Goal: Task Accomplishment & Management: Manage account settings

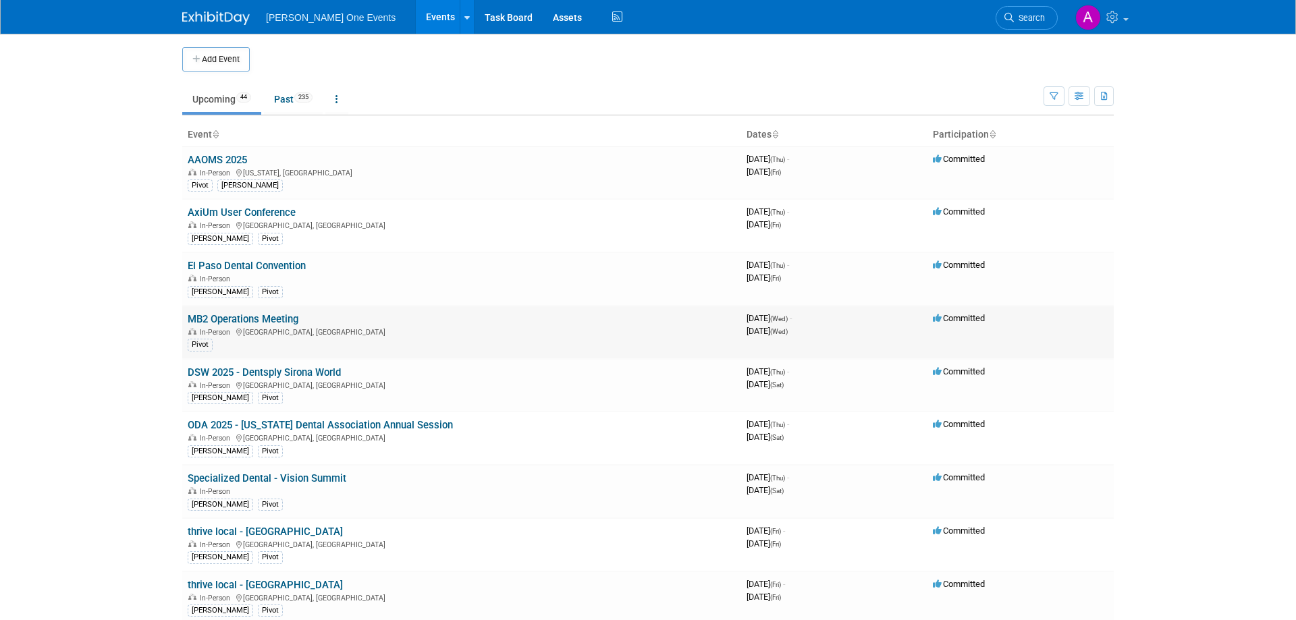
click at [280, 317] on link "MB2 Operations Meeting" at bounding box center [243, 319] width 111 height 12
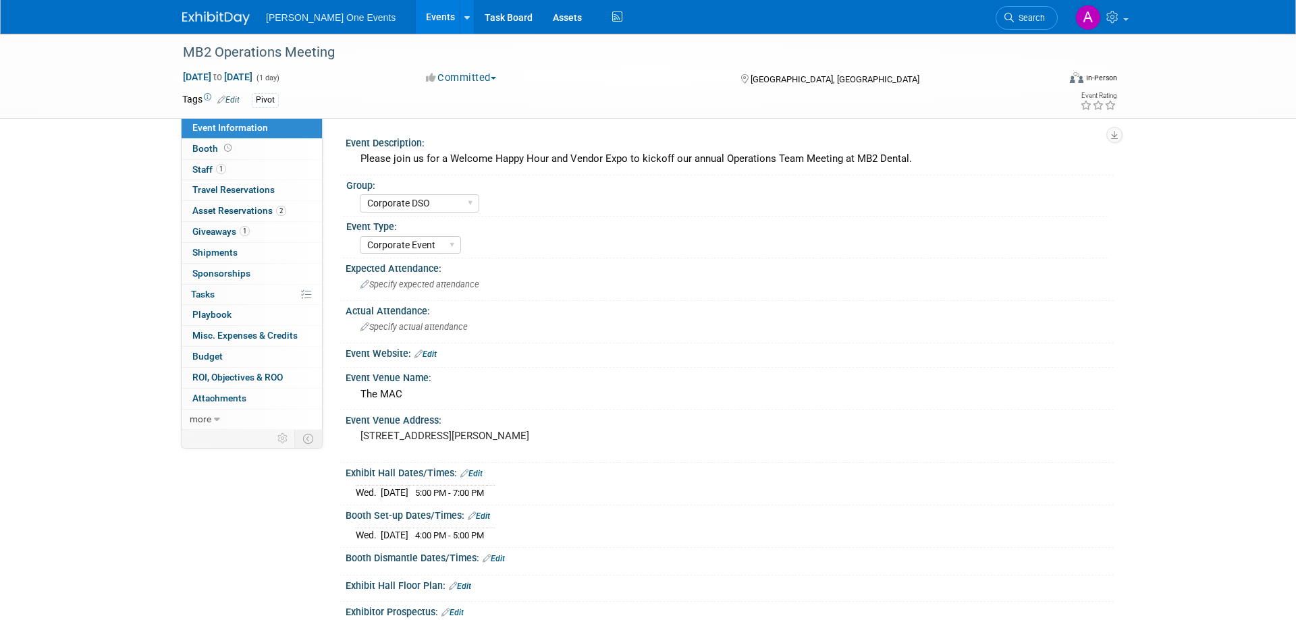
select select "Corporate DSO"
select select "Corporate Event"
click at [236, 249] on span "Shipments 0" at bounding box center [214, 252] width 45 height 11
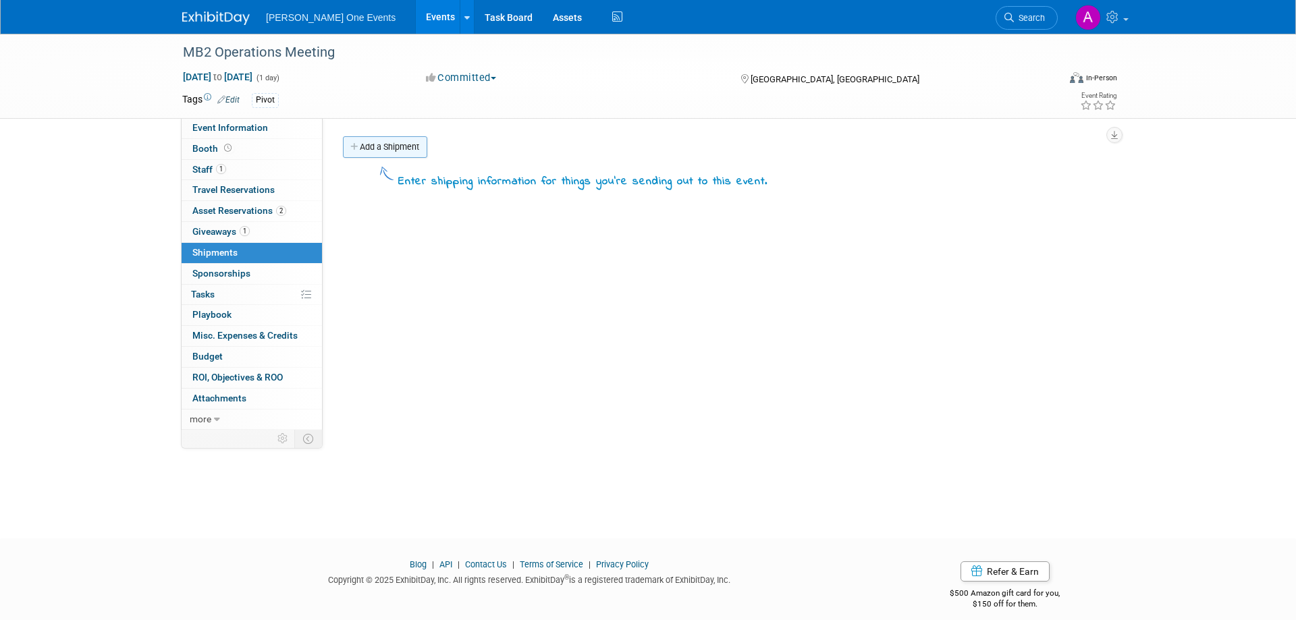
click at [366, 142] on link "Add a Shipment" at bounding box center [385, 147] width 84 height 22
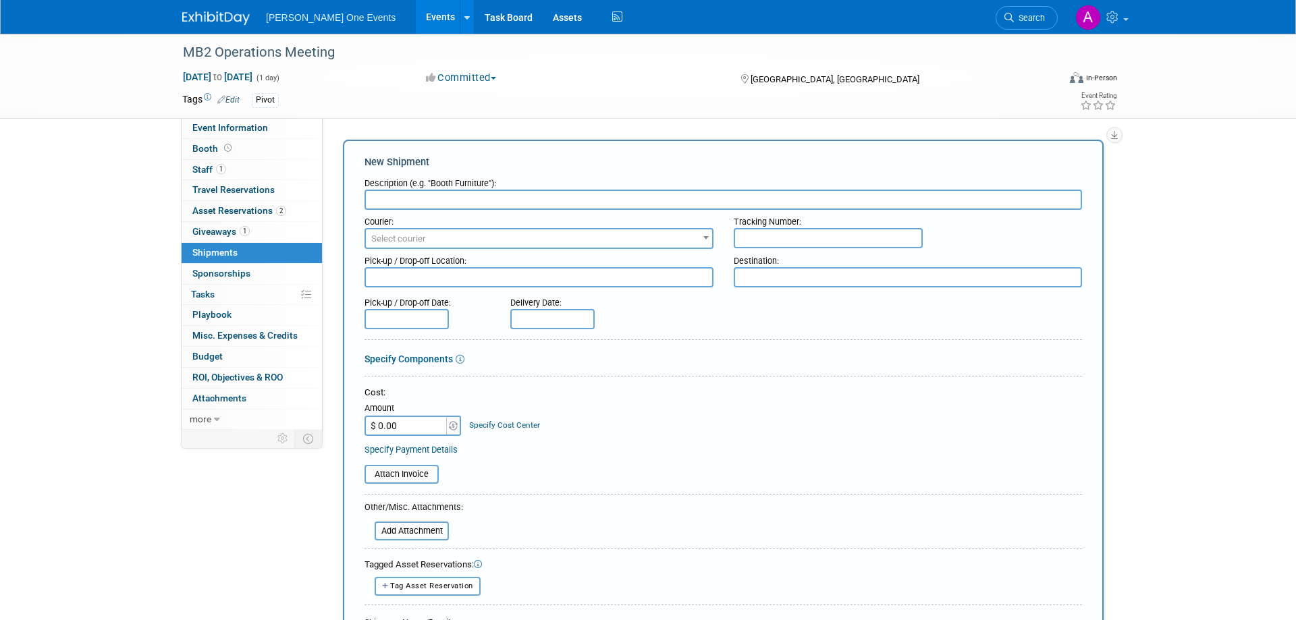
click at [425, 198] on input "text" at bounding box center [724, 200] width 718 height 20
type input "Booth Property"
click at [498, 242] on span "Select courier" at bounding box center [539, 239] width 346 height 19
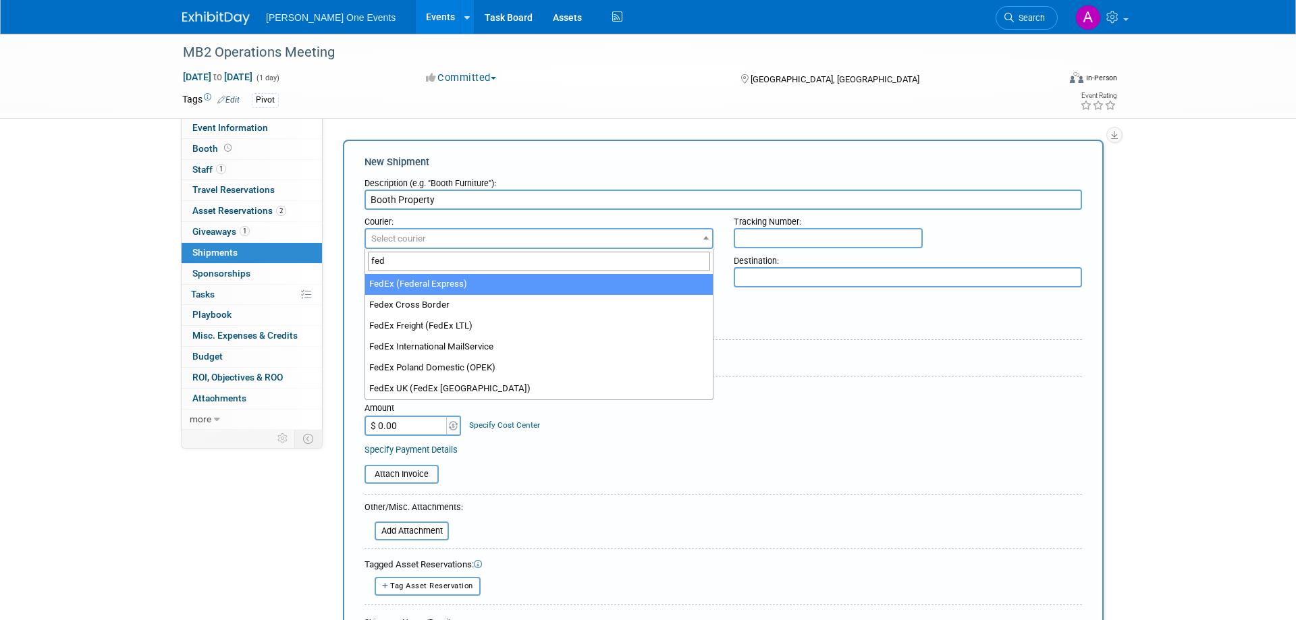
type input "fed"
select select "206"
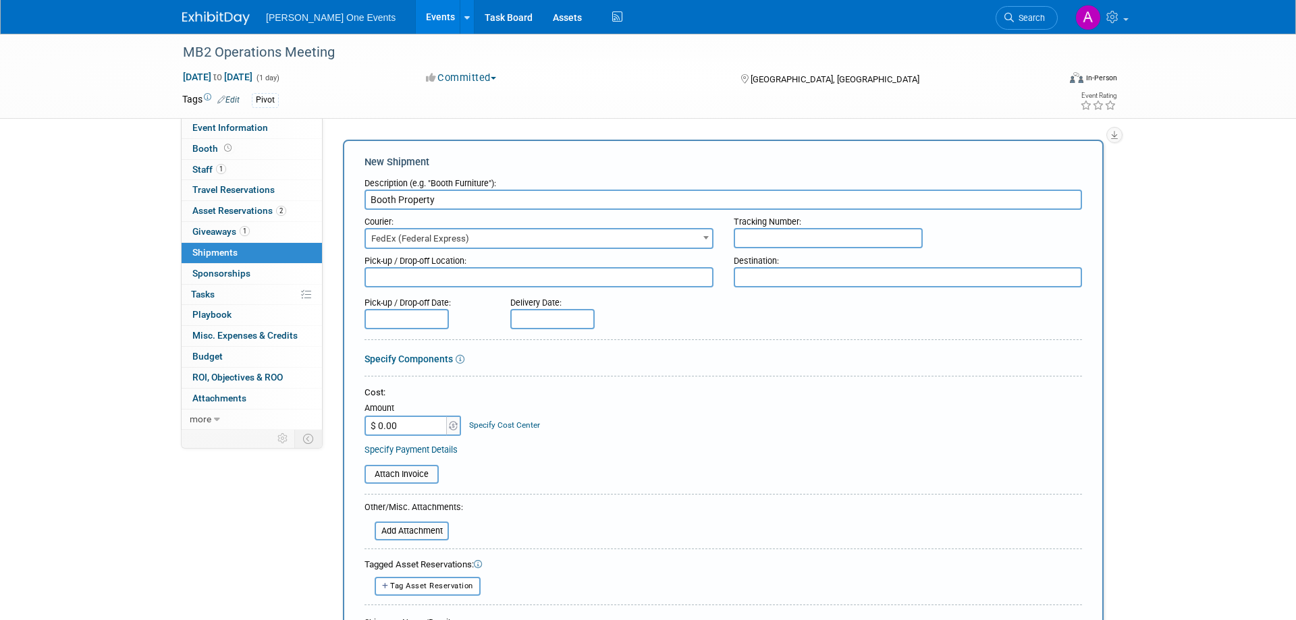
click at [852, 236] on input "text" at bounding box center [828, 238] width 189 height 20
paste input "884490185977"
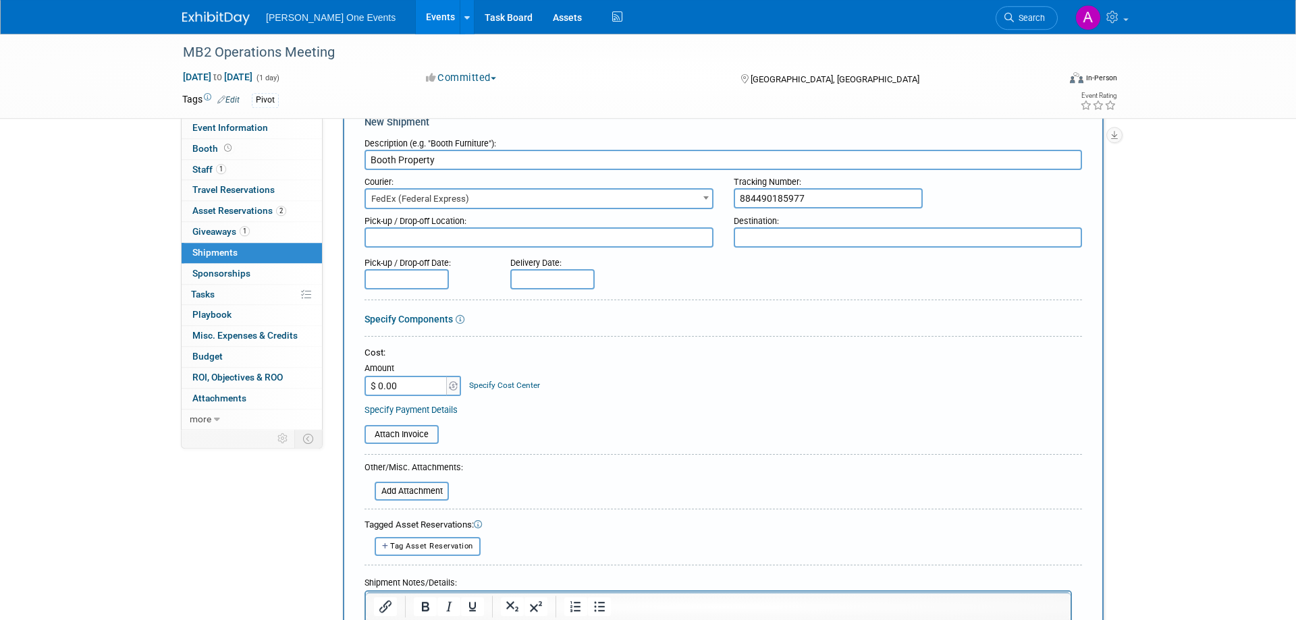
scroll to position [138, 0]
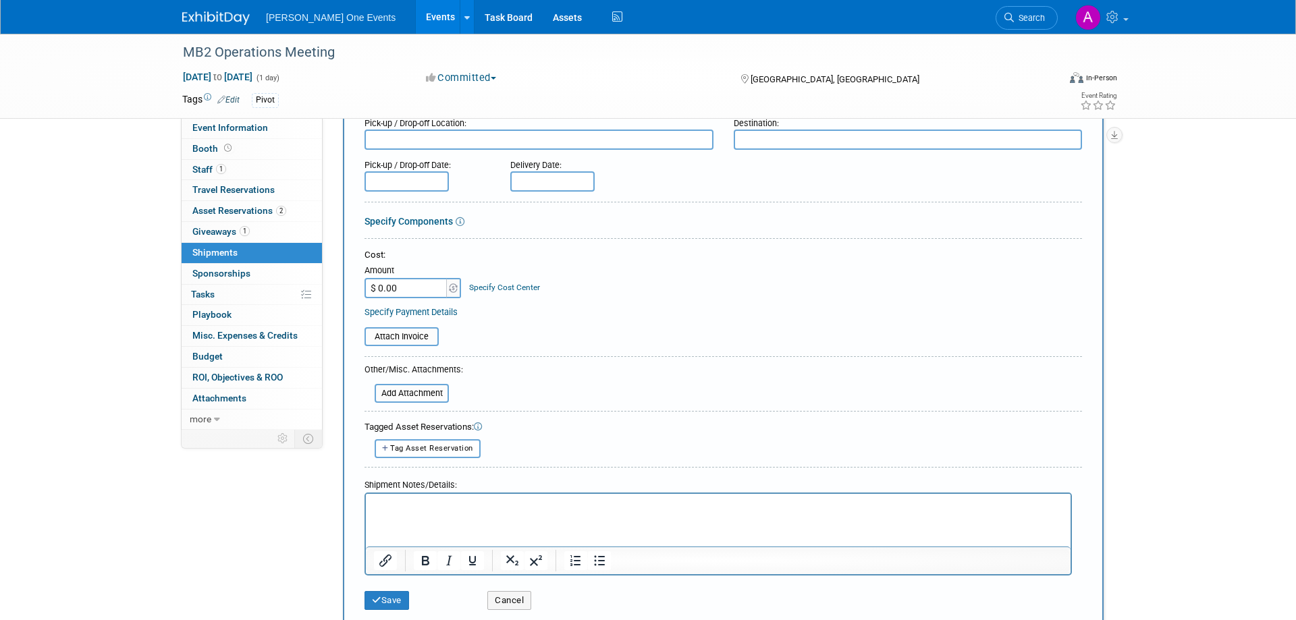
type input "884490185977"
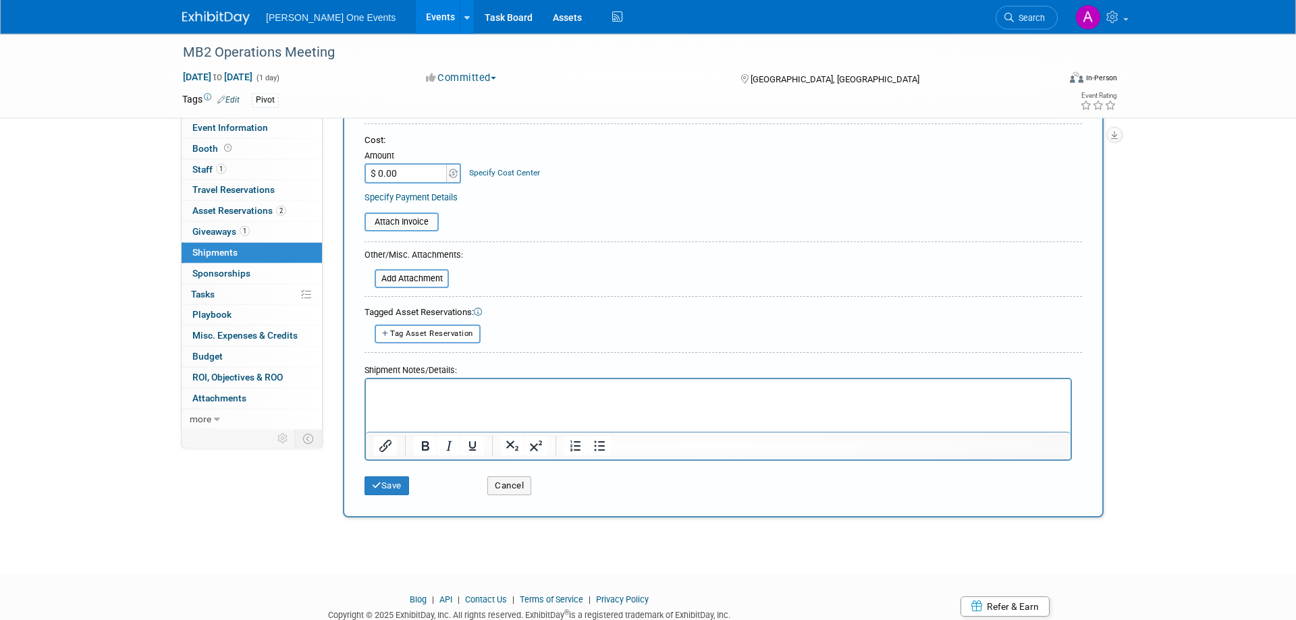
scroll to position [275, 0]
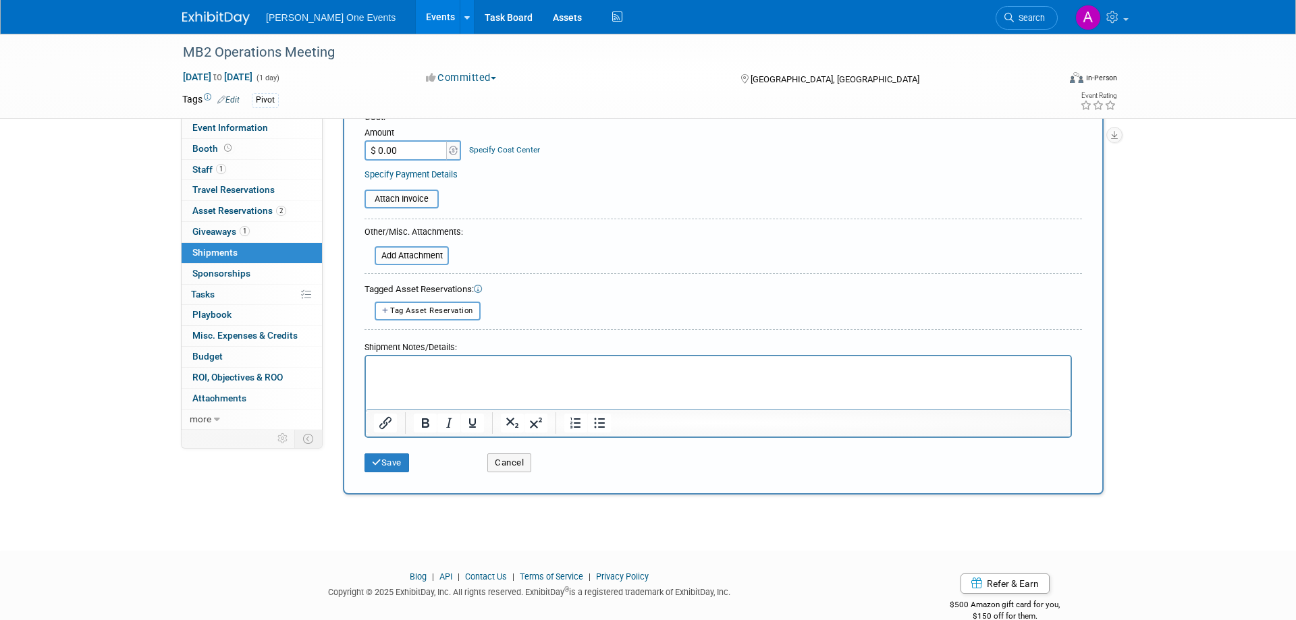
click at [436, 375] on html at bounding box center [718, 365] width 705 height 19
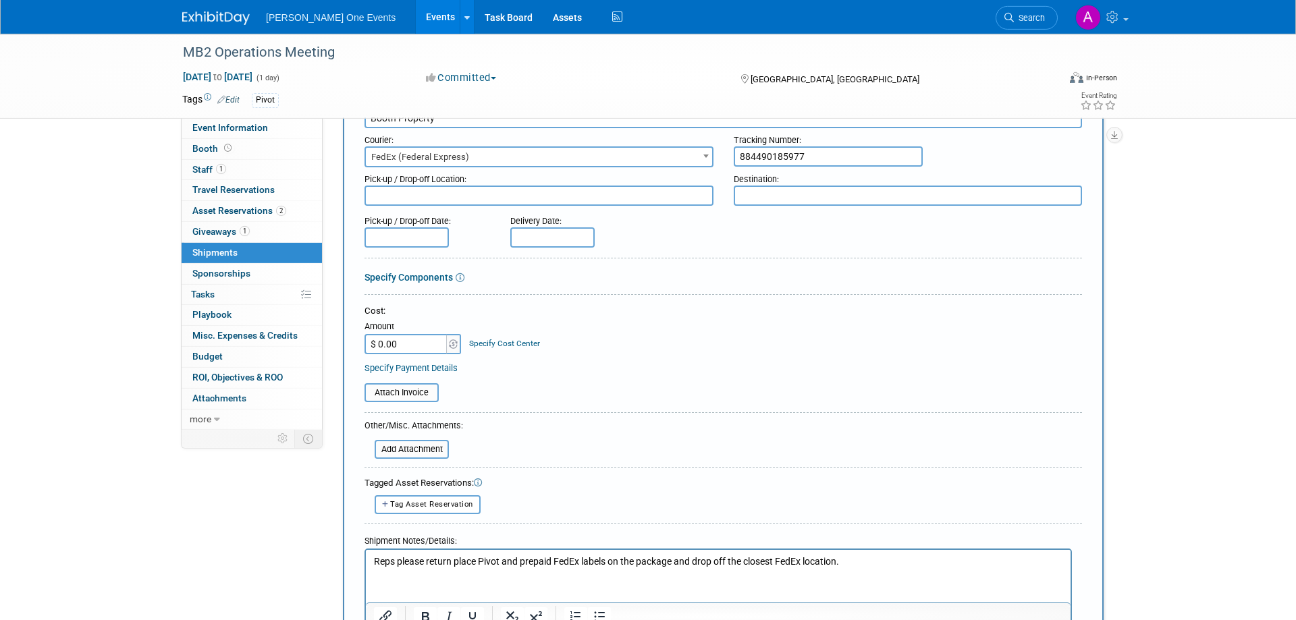
scroll to position [300, 0]
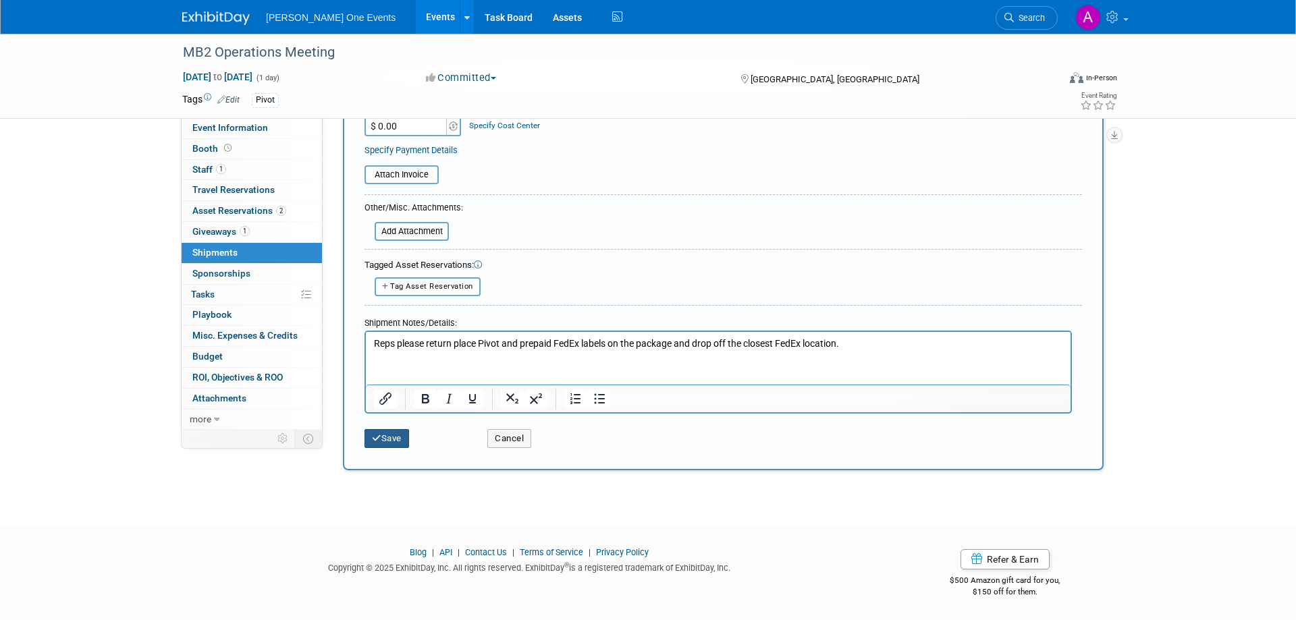
click at [379, 441] on icon "submit" at bounding box center [376, 438] width 9 height 9
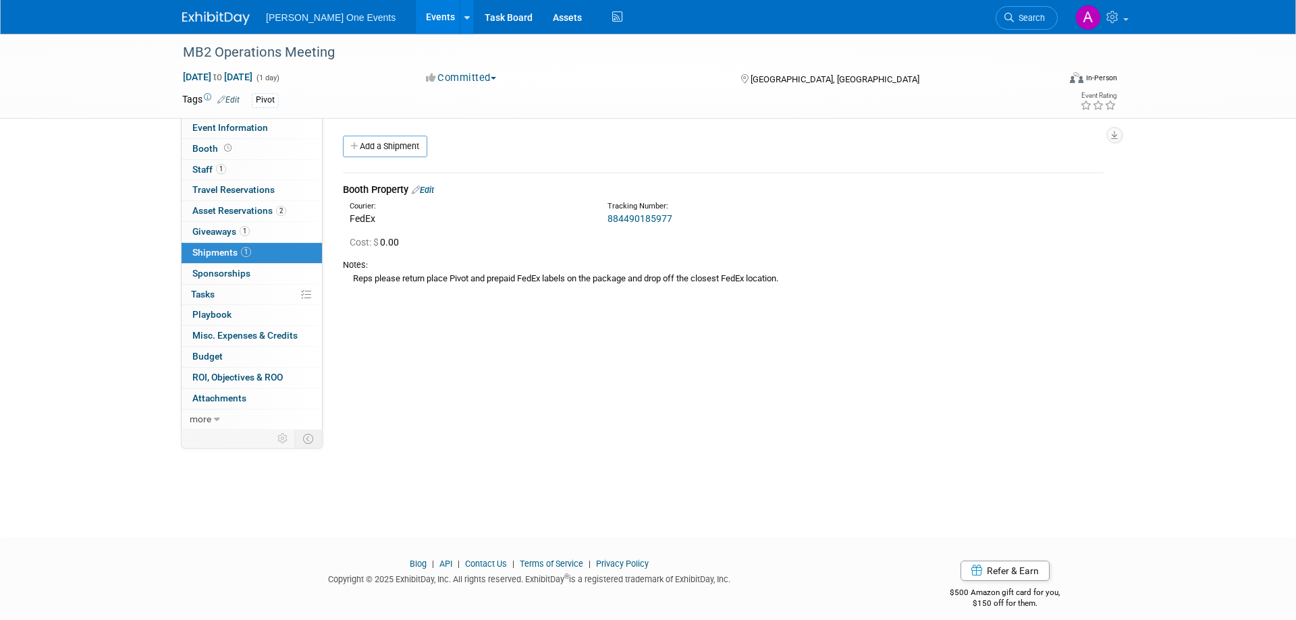
scroll to position [0, 0]
click at [194, 18] on img at bounding box center [216, 18] width 68 height 14
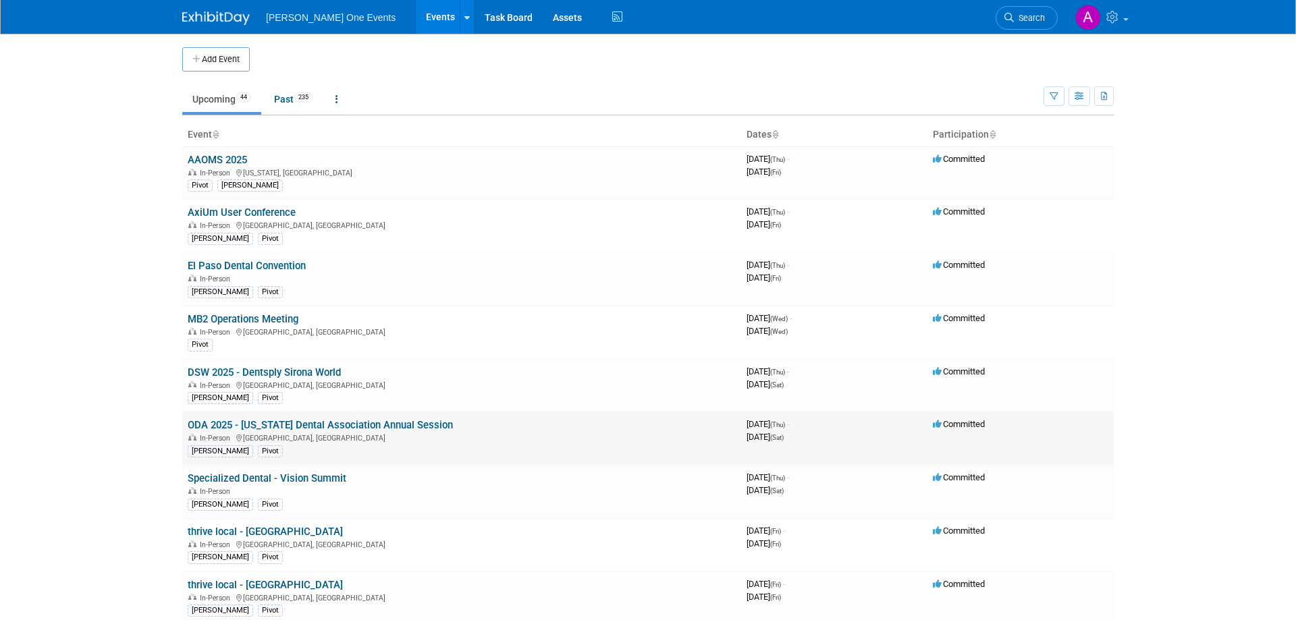
click at [244, 421] on link "ODA 2025 - [US_STATE] Dental Association Annual Session" at bounding box center [320, 425] width 265 height 12
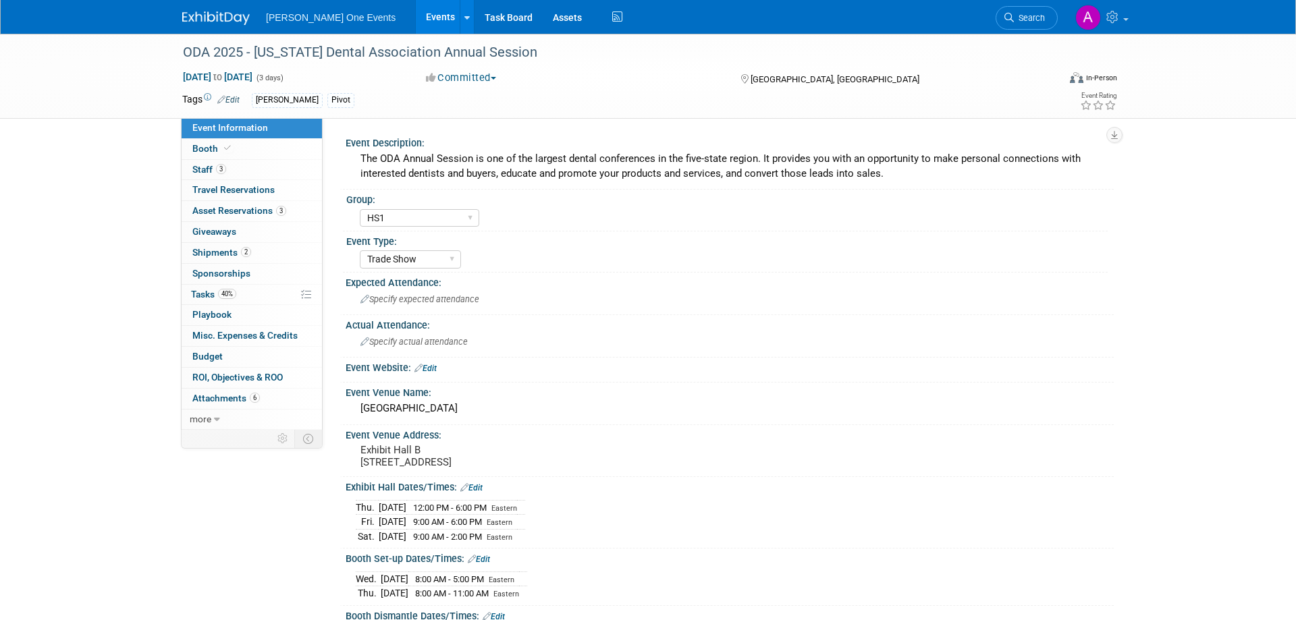
select select "HS1"
select select "Trade Show"
click at [228, 254] on span "Shipments 2" at bounding box center [221, 252] width 59 height 11
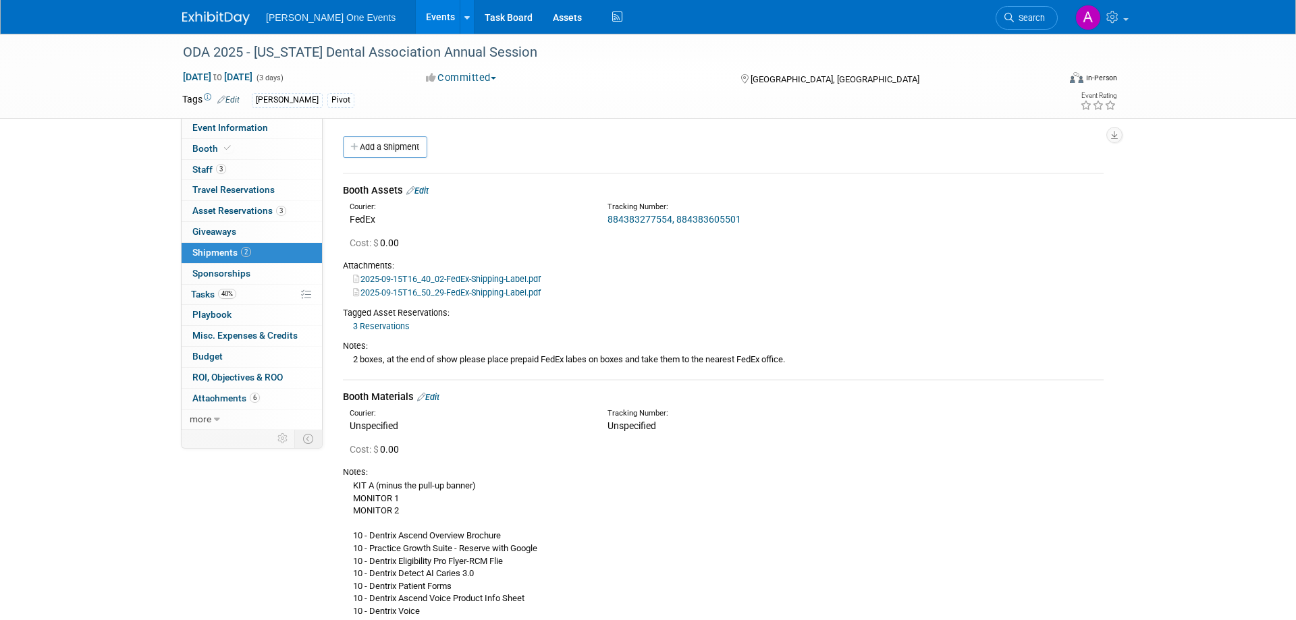
click at [232, 19] on img at bounding box center [216, 18] width 68 height 14
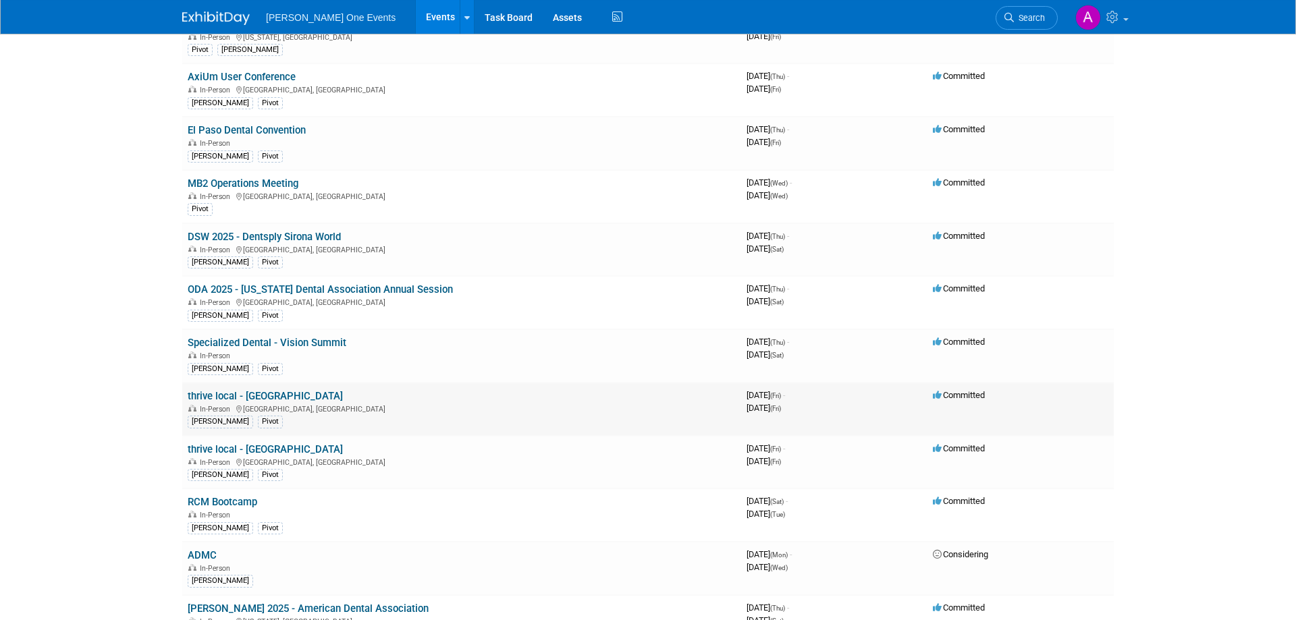
scroll to position [138, 0]
click at [232, 498] on link "RCM Bootcamp" at bounding box center [223, 500] width 70 height 12
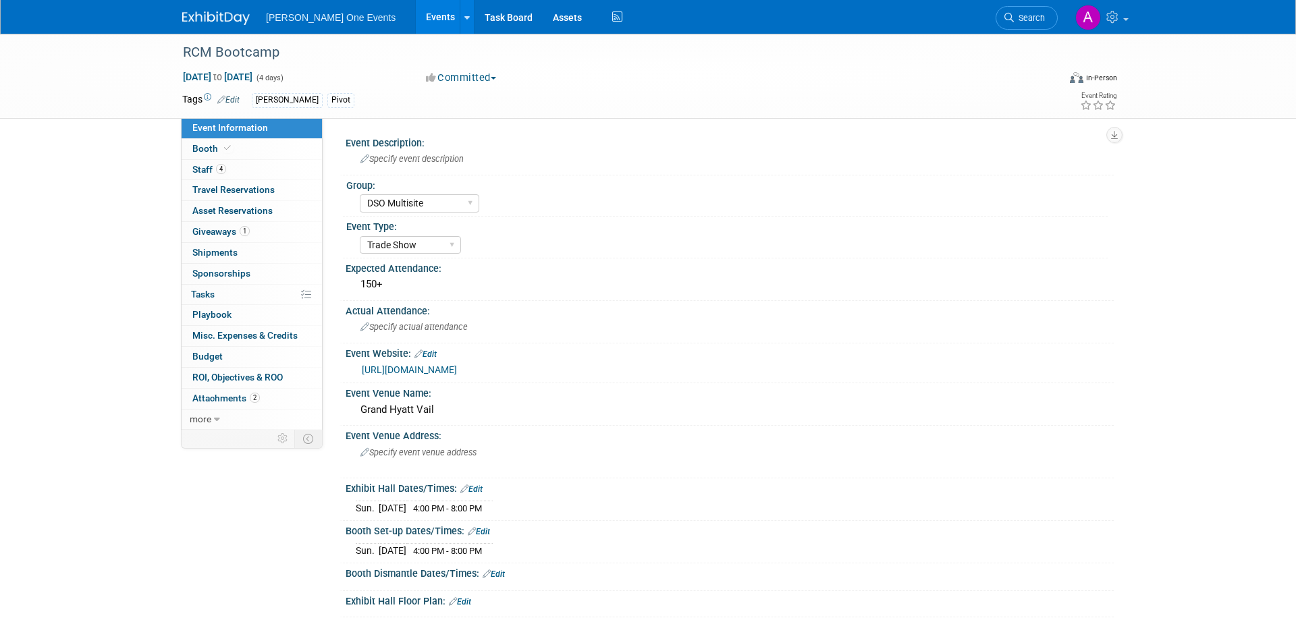
select select "DSO Multisite"
select select "Trade Show"
click at [224, 17] on img at bounding box center [216, 18] width 68 height 14
